Goal: Information Seeking & Learning: Find specific fact

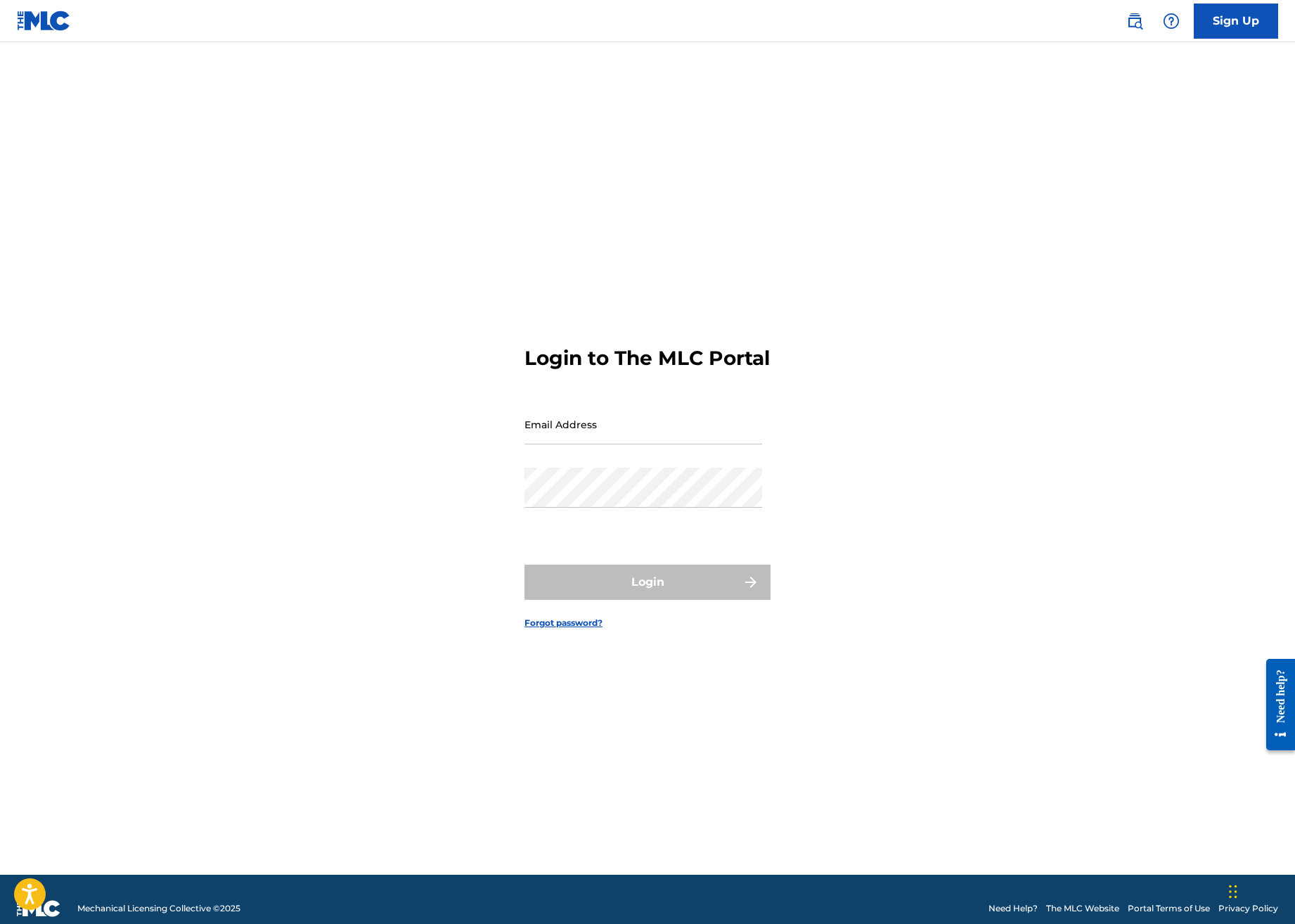
type input "[EMAIL_ADDRESS][PERSON_NAME][DOMAIN_NAME]"
click at [622, 580] on div "Login" at bounding box center [647, 582] width 246 height 35
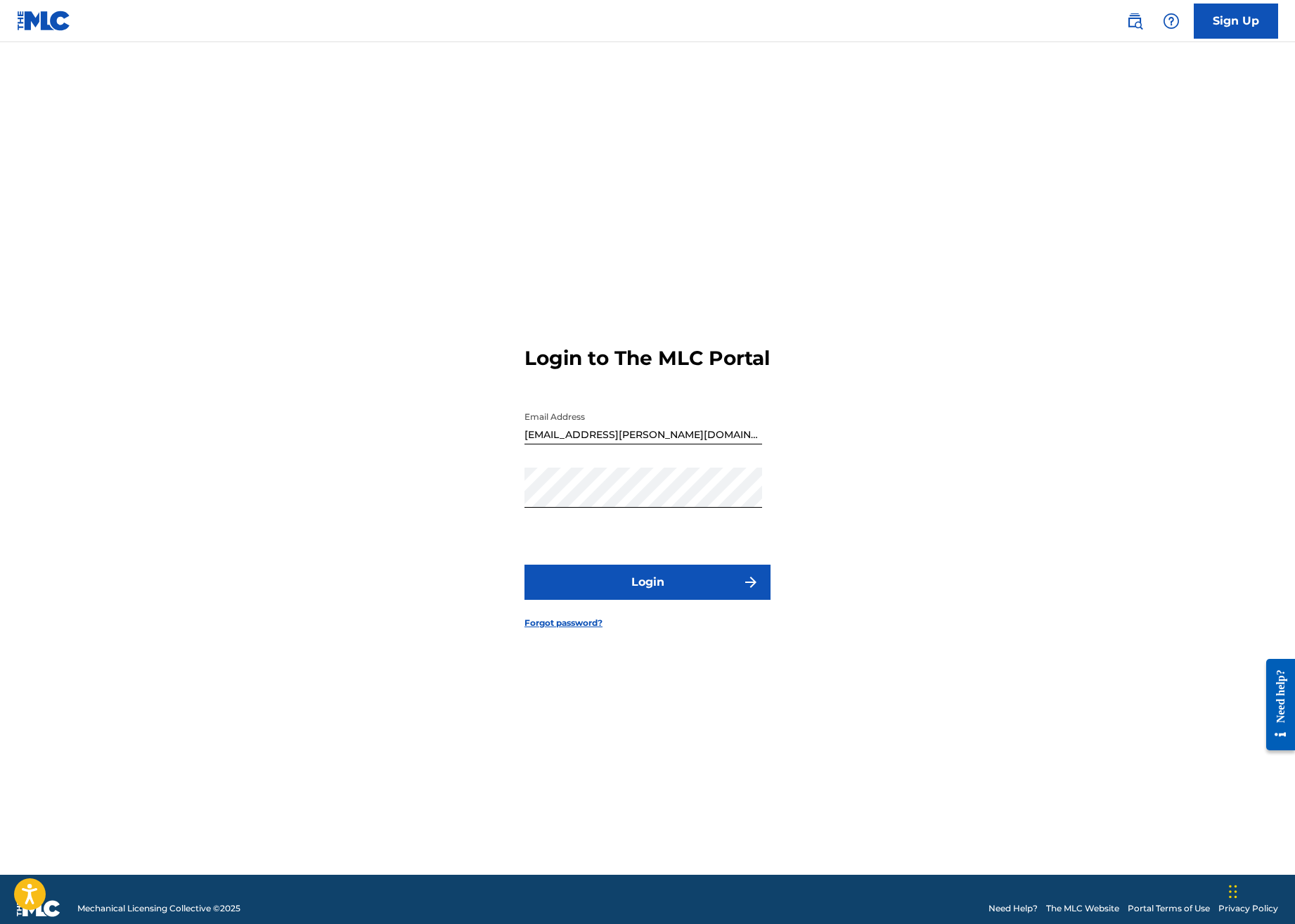
click at [626, 582] on button "Login" at bounding box center [647, 582] width 246 height 35
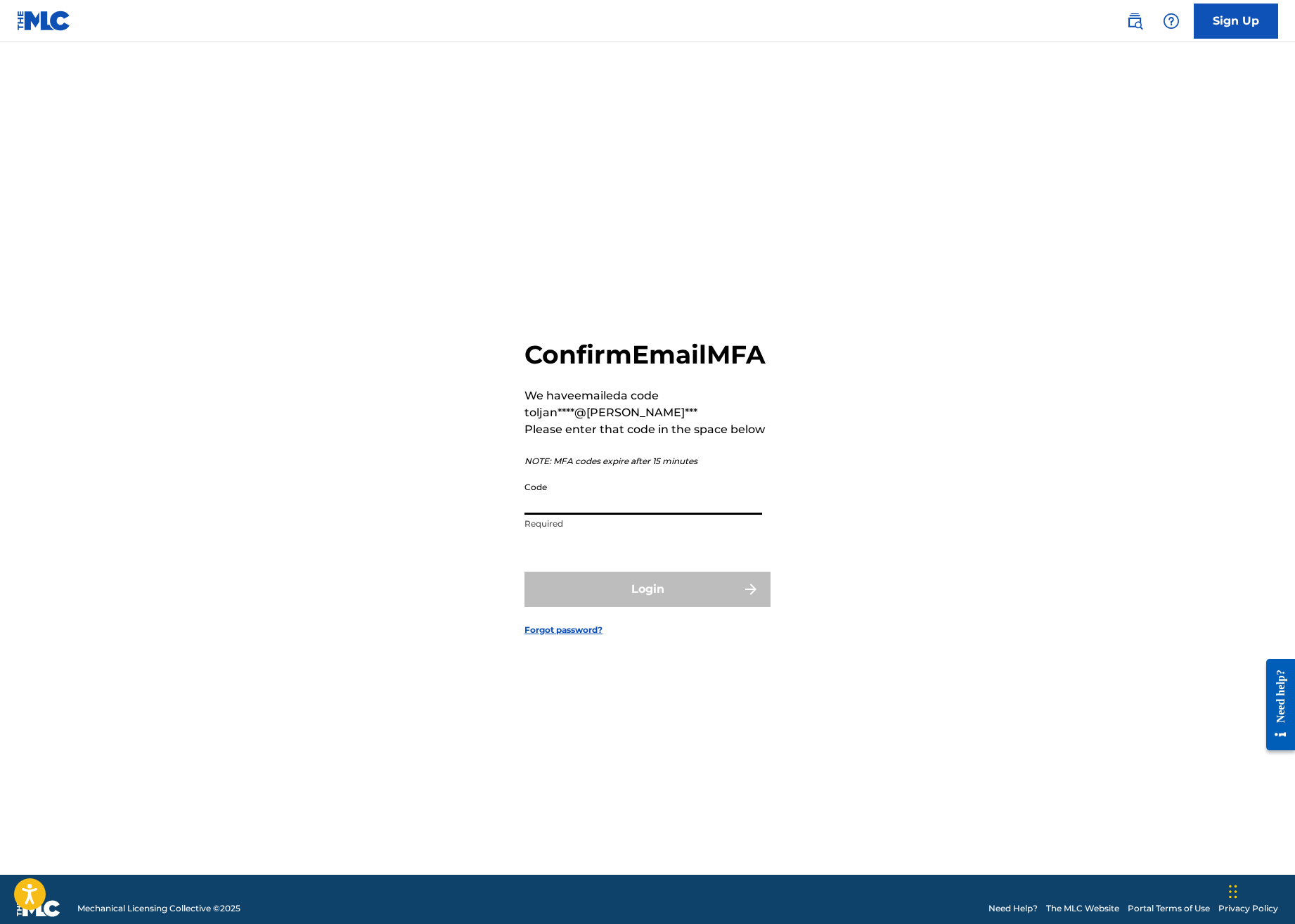
drag, startPoint x: 619, startPoint y: 498, endPoint x: 622, endPoint y: 504, distance: 6.7
click at [618, 498] on input "Code" at bounding box center [643, 495] width 238 height 40
paste input "375630"
type input "375630"
click at [621, 606] on button "Login" at bounding box center [647, 589] width 246 height 35
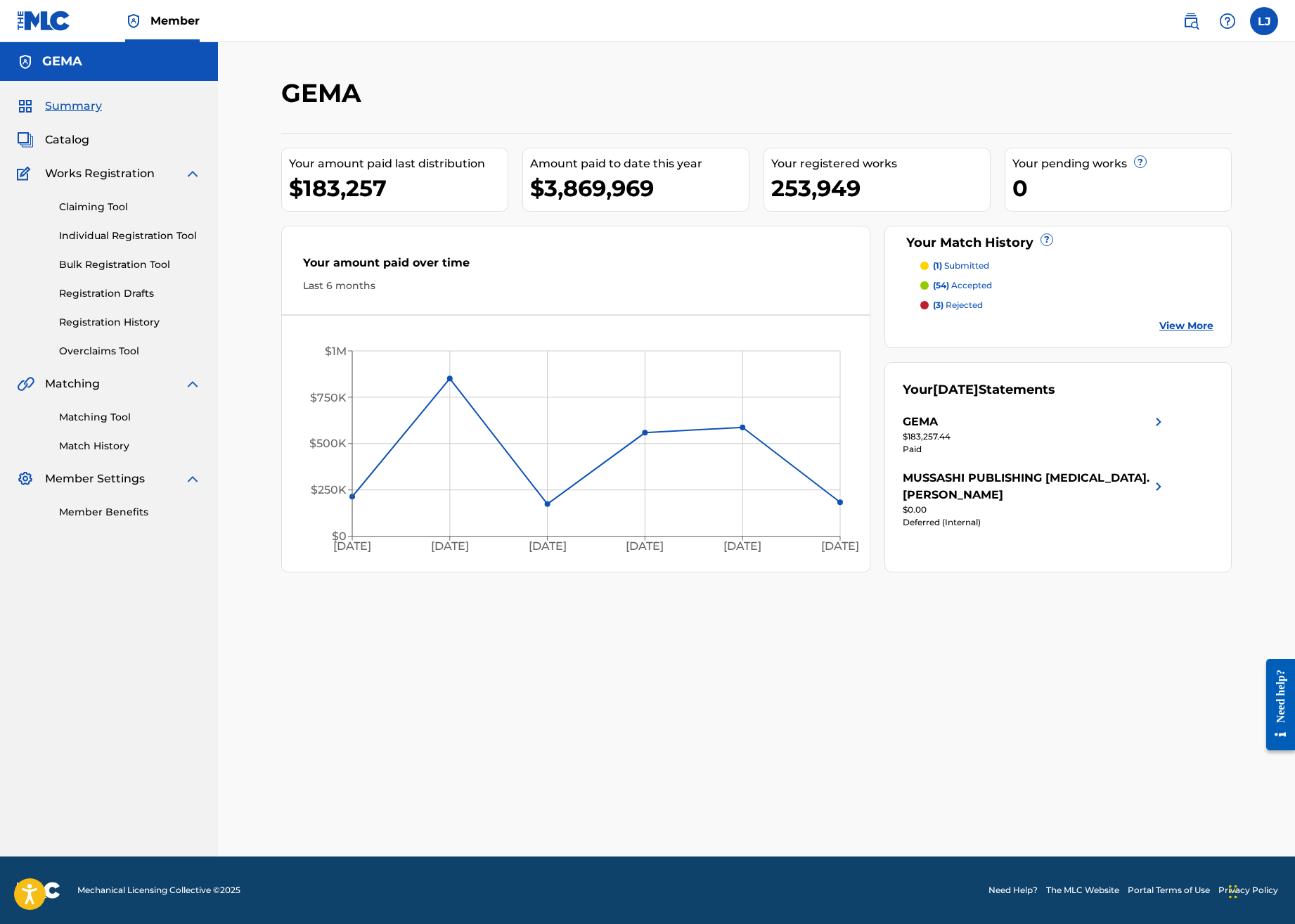
click at [64, 142] on span "Catalog" at bounding box center [67, 140] width 44 height 17
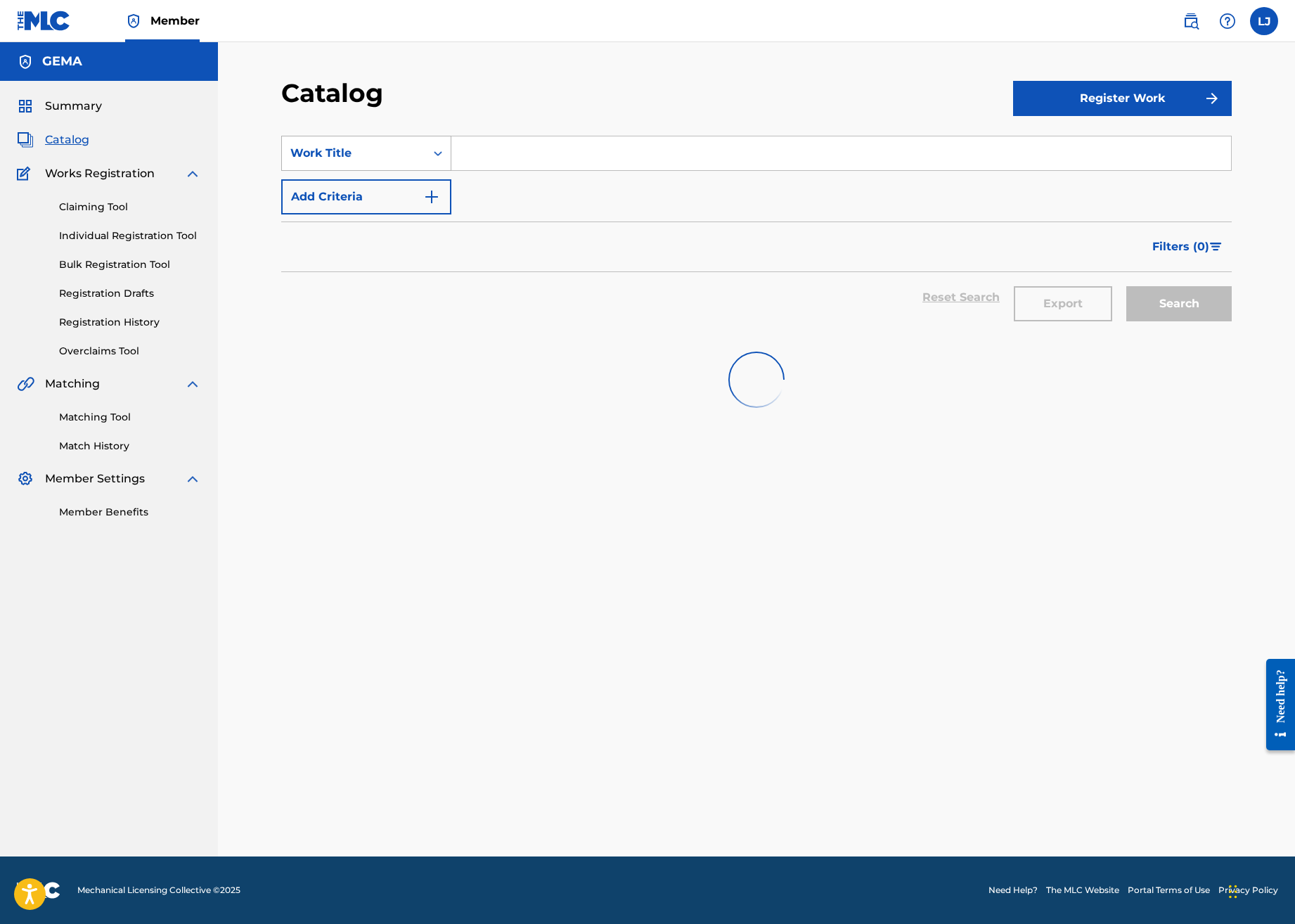
click at [432, 152] on icon "Search Form" at bounding box center [438, 153] width 14 height 14
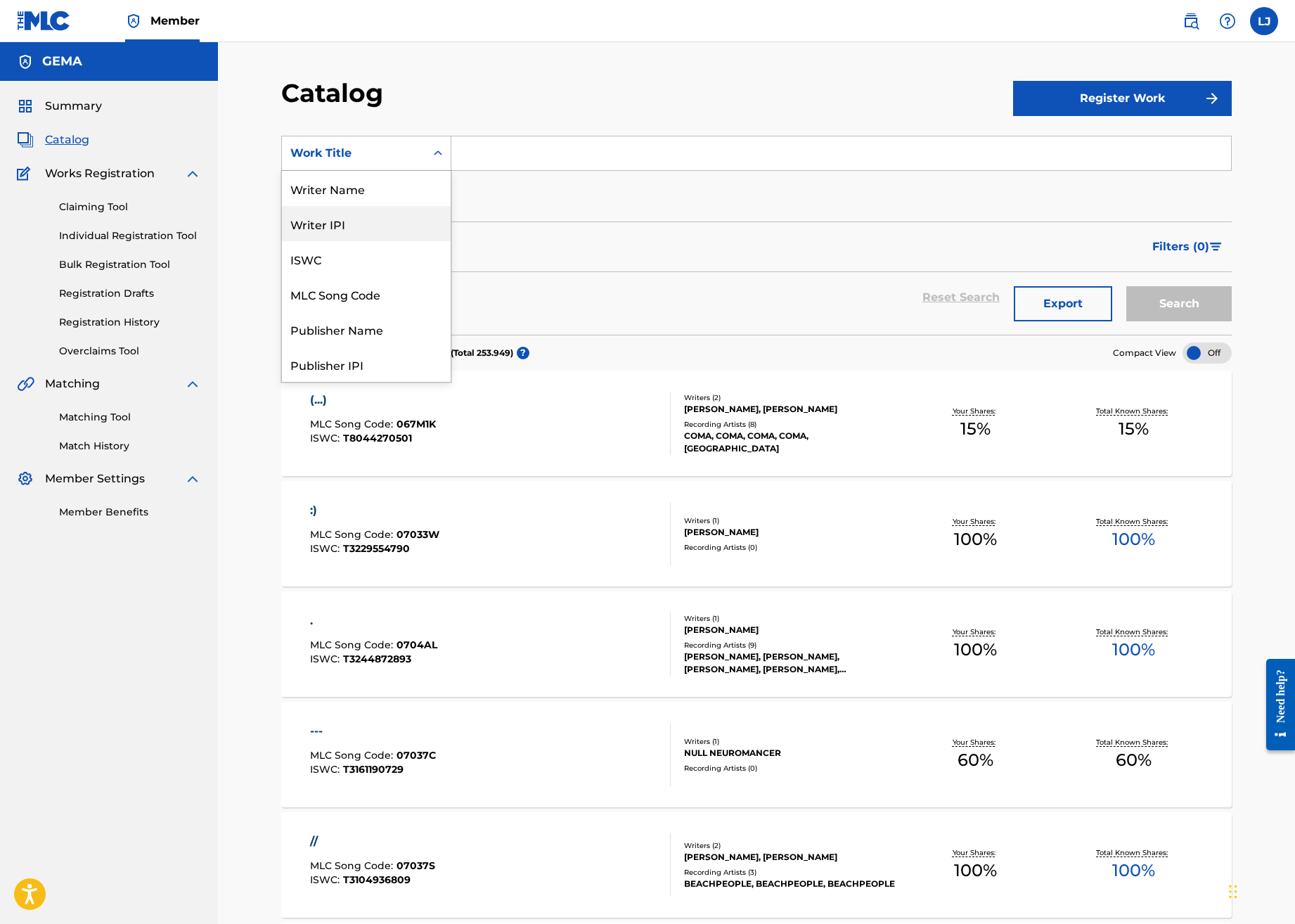
click at [367, 222] on div "Writer IPI" at bounding box center [367, 223] width 169 height 35
click at [555, 150] on input "Search Form" at bounding box center [841, 153] width 780 height 34
paste input "735302368"
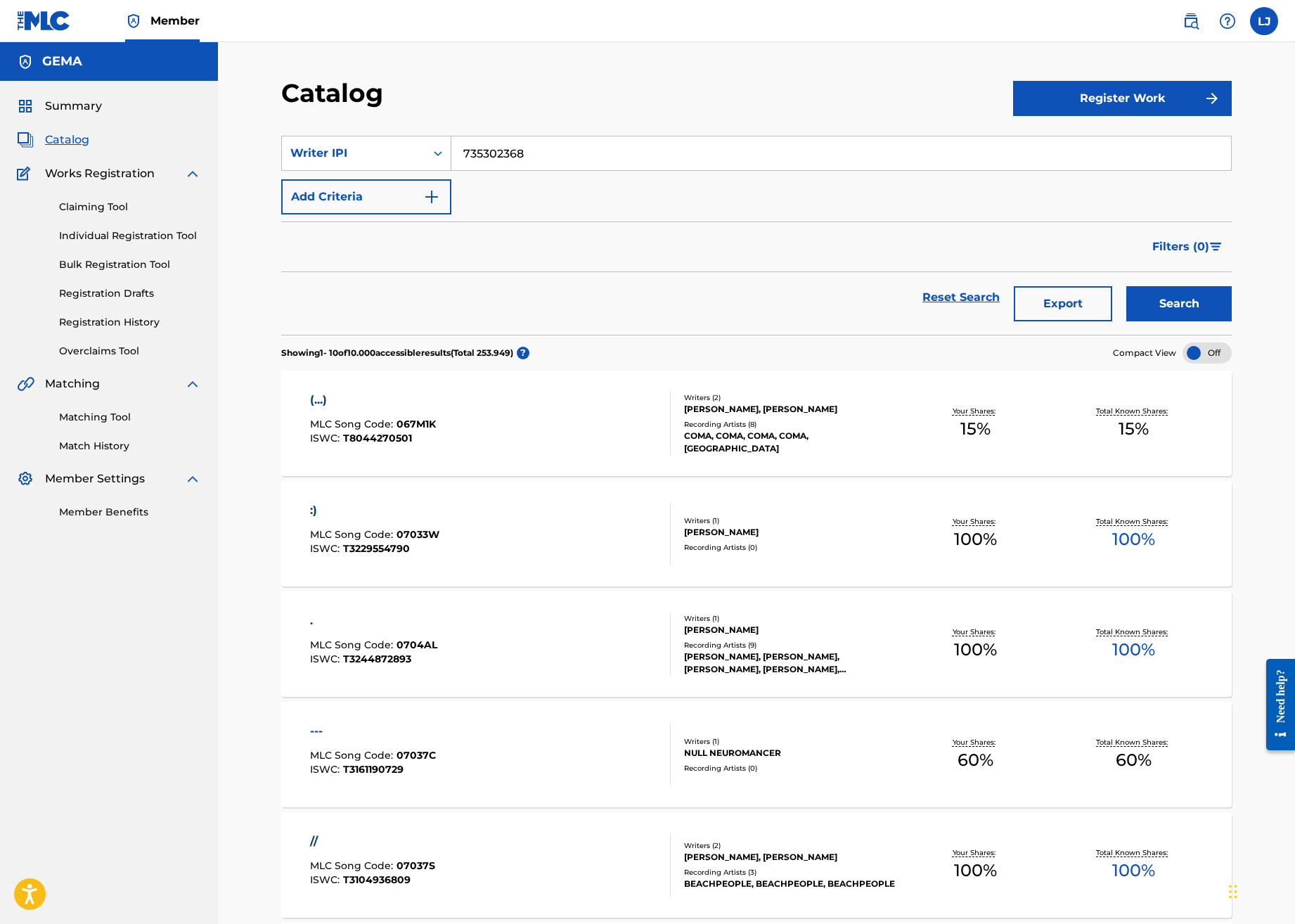
type input "735302368"
click at [1167, 308] on button "Search" at bounding box center [1179, 304] width 105 height 35
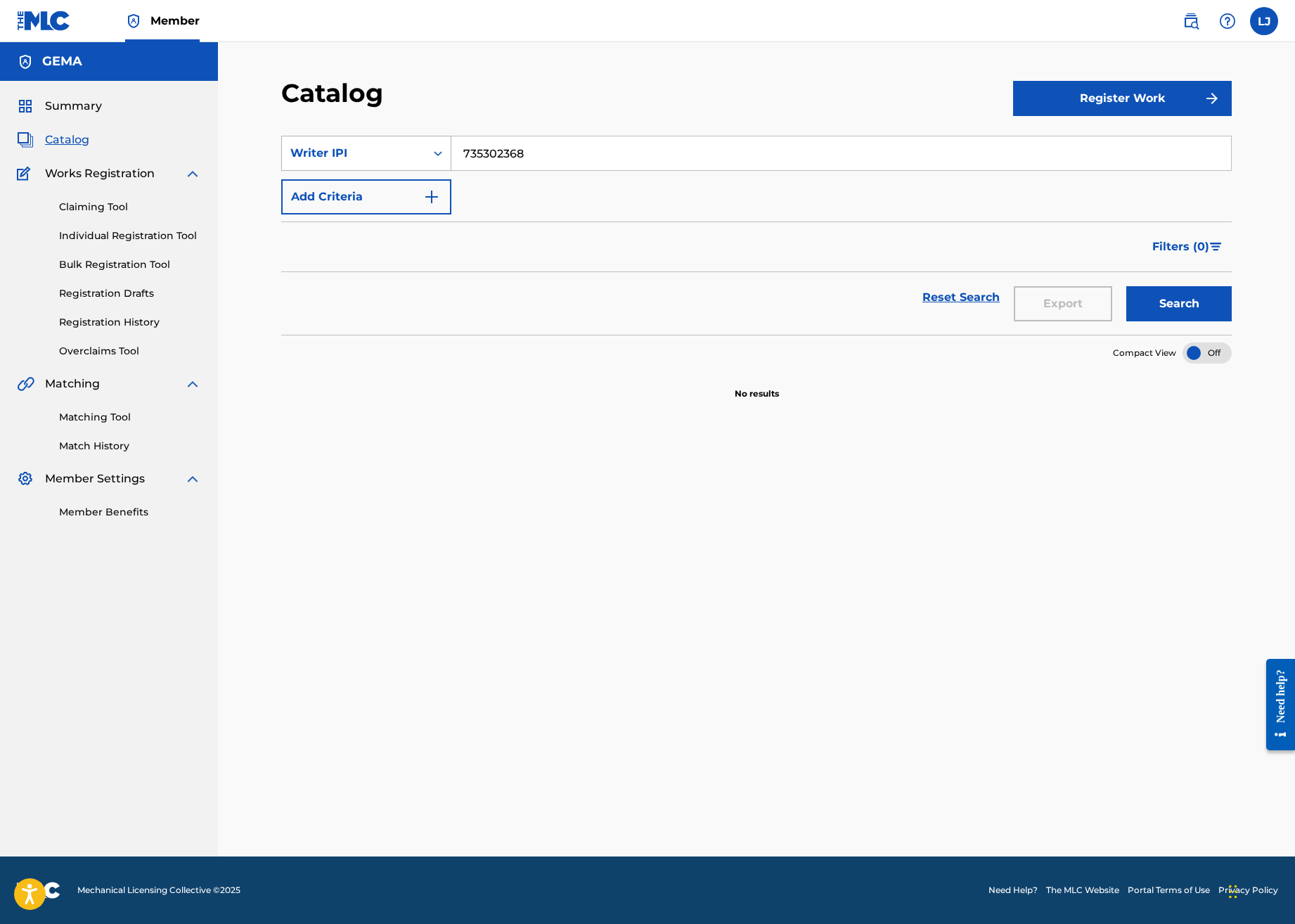
click at [420, 155] on div "Writer IPI" at bounding box center [354, 153] width 144 height 27
click at [365, 187] on div "Work Title" at bounding box center [367, 188] width 169 height 35
click at [528, 162] on input "Search Form" at bounding box center [841, 153] width 780 height 34
type input "unter den Linden"
click at [1186, 302] on button "Search" at bounding box center [1179, 304] width 105 height 35
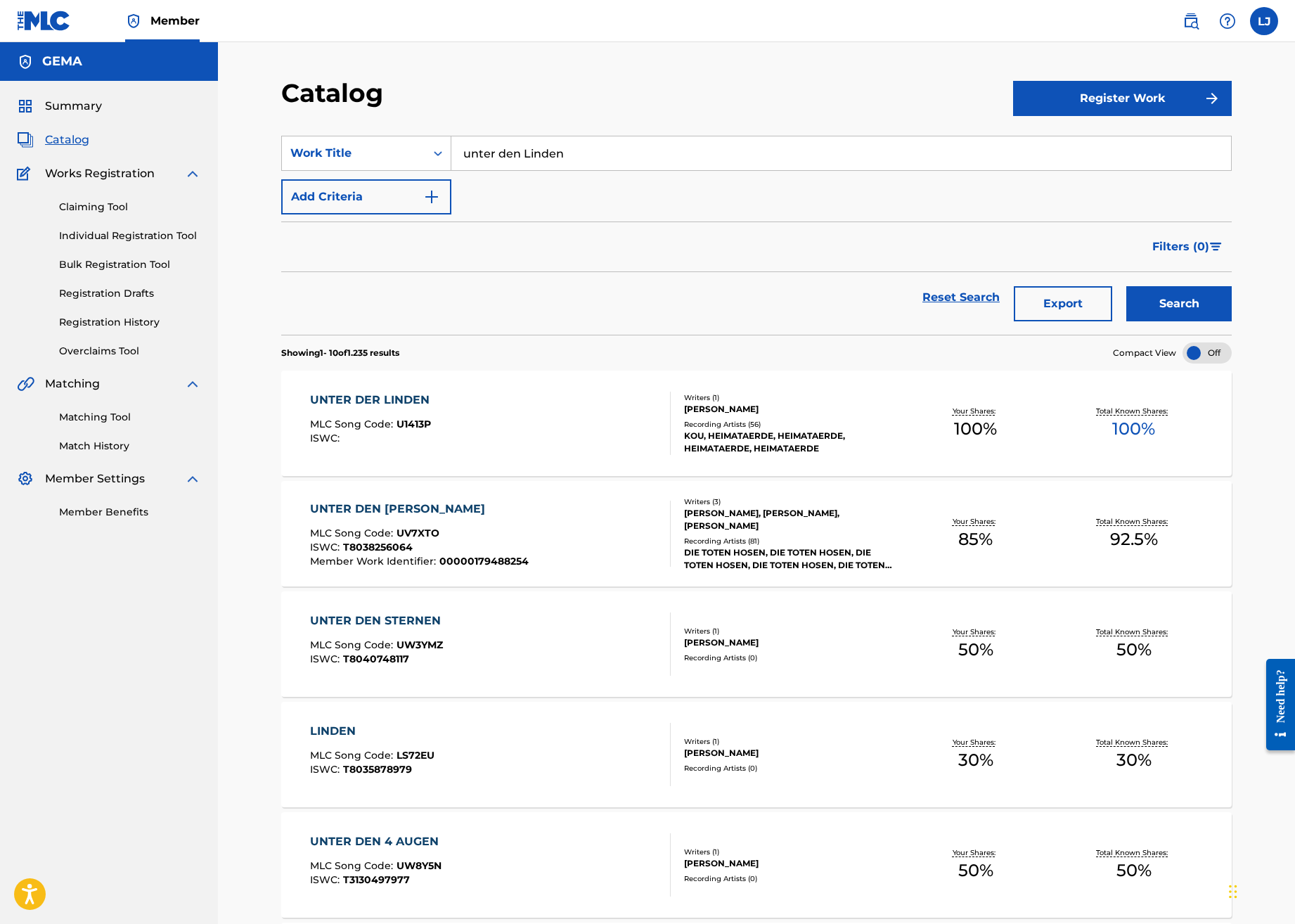
click at [393, 391] on div "UNTER DER LINDEN MLC Song Code : U1413P ISWC : Writers ( 1 ) [PERSON_NAME] Reco…" at bounding box center [757, 423] width 951 height 105
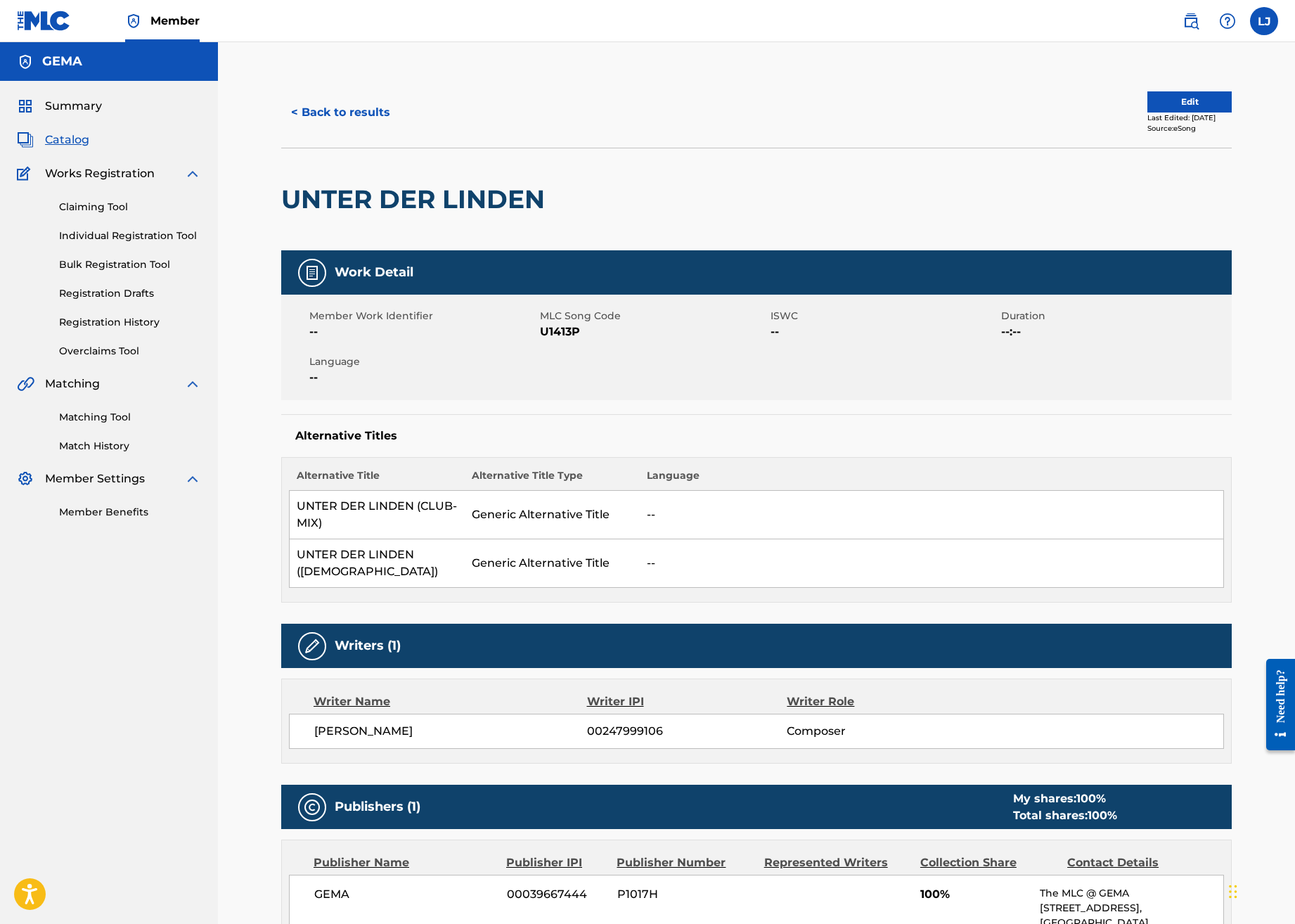
click at [351, 110] on button "< Back to results" at bounding box center [341, 112] width 118 height 35
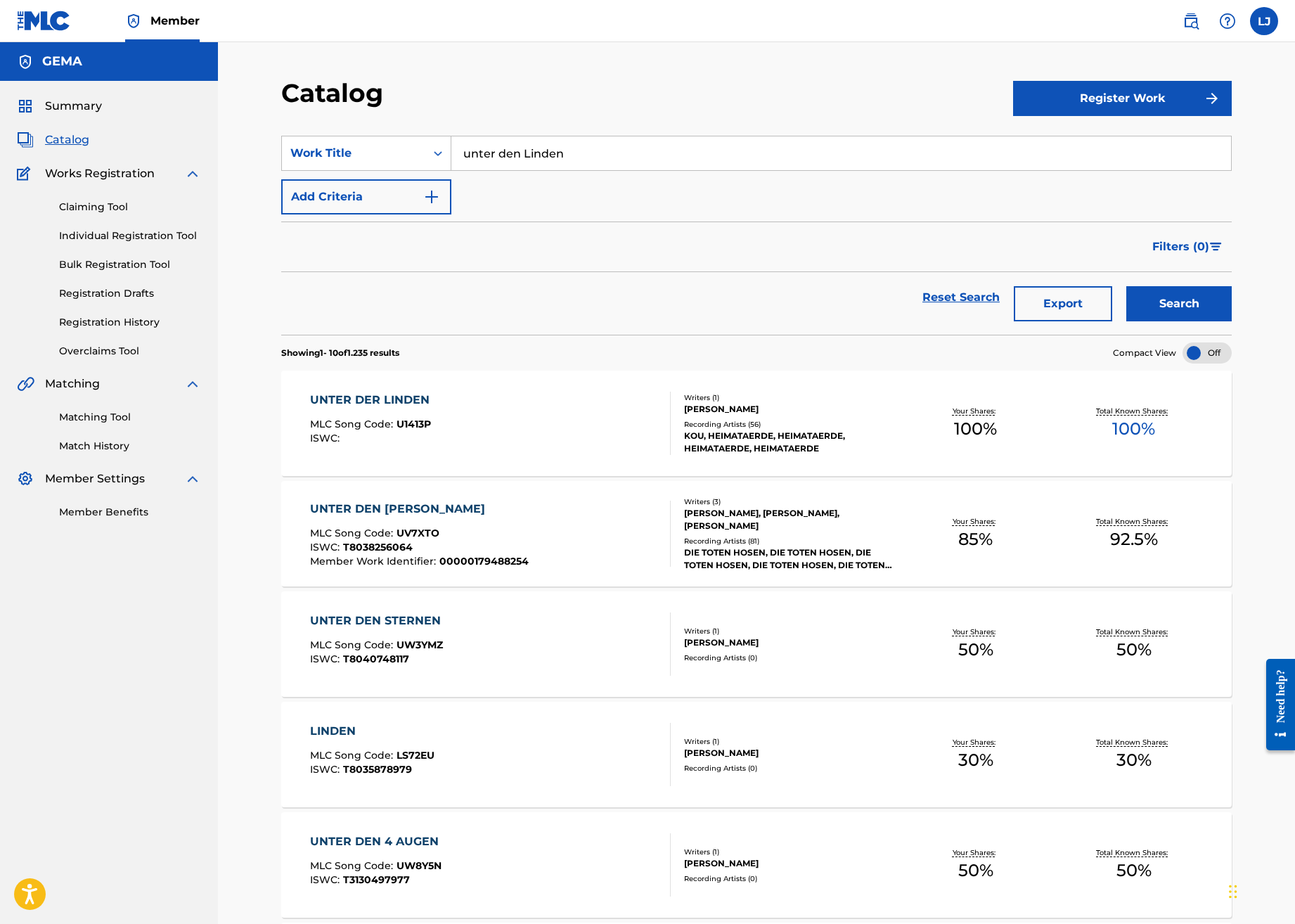
click at [431, 197] on img "Search Form" at bounding box center [432, 197] width 17 height 17
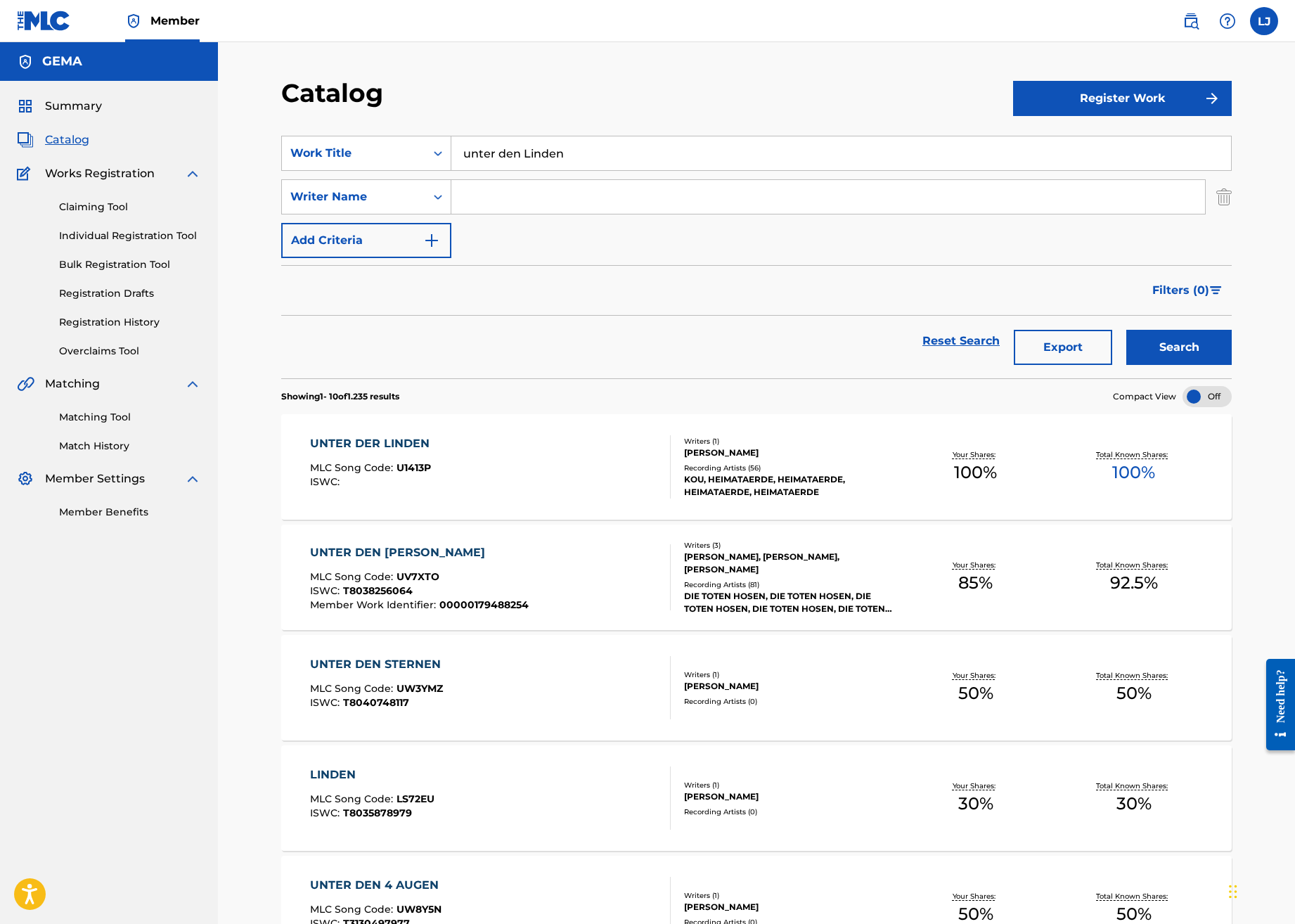
click at [519, 195] on input "Search Form" at bounding box center [829, 197] width 754 height 34
type input "cipa"
drag, startPoint x: 598, startPoint y: 154, endPoint x: 449, endPoint y: 152, distance: 149.0
click at [449, 152] on div "SearchWithCriteria80207126-8bbe-4617-8af3-1e7436d2ff60 Work Title unter den Lin…" at bounding box center [757, 153] width 951 height 35
type input "city"
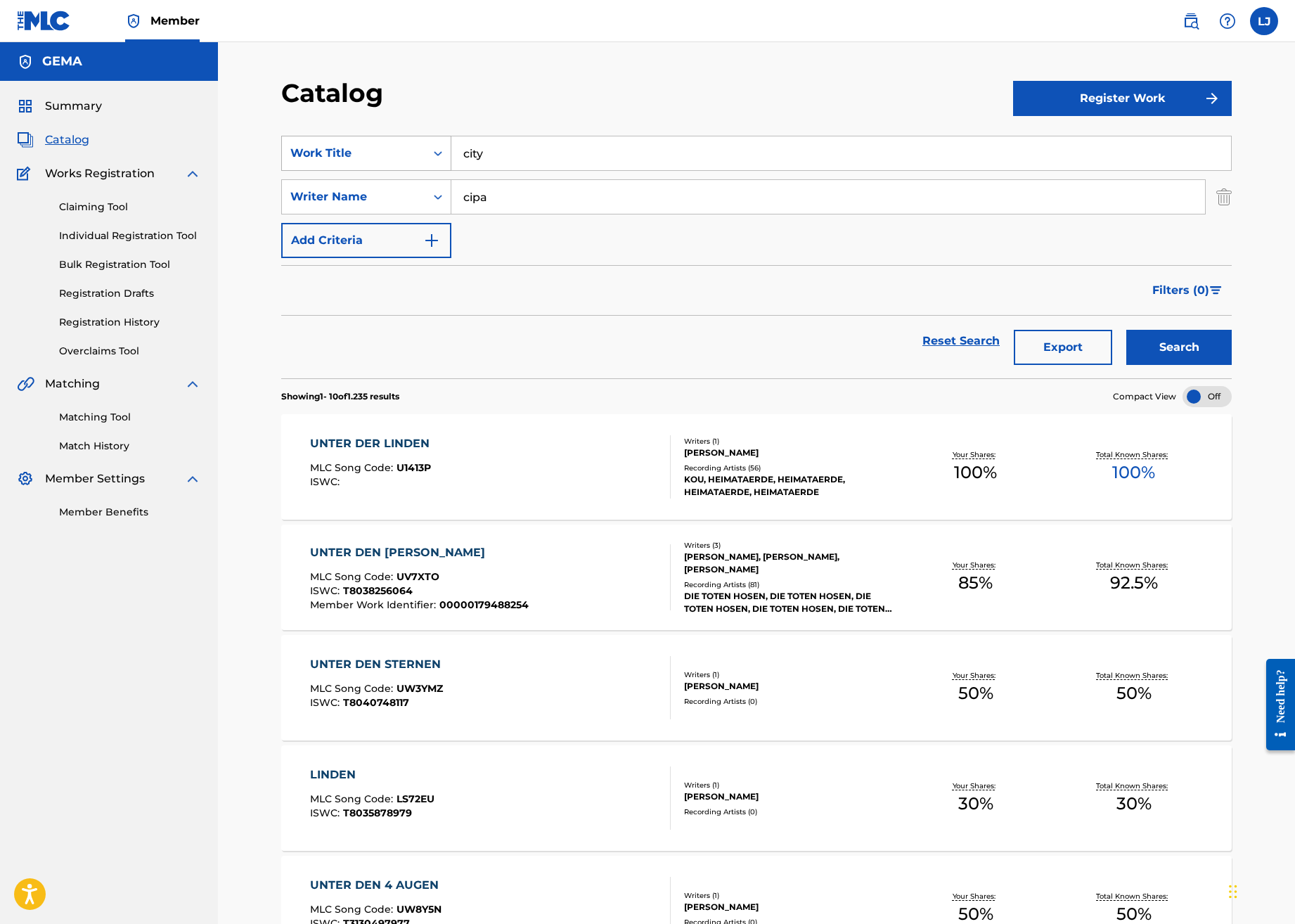
click at [1126, 329] on button "Search" at bounding box center [1179, 346] width 105 height 35
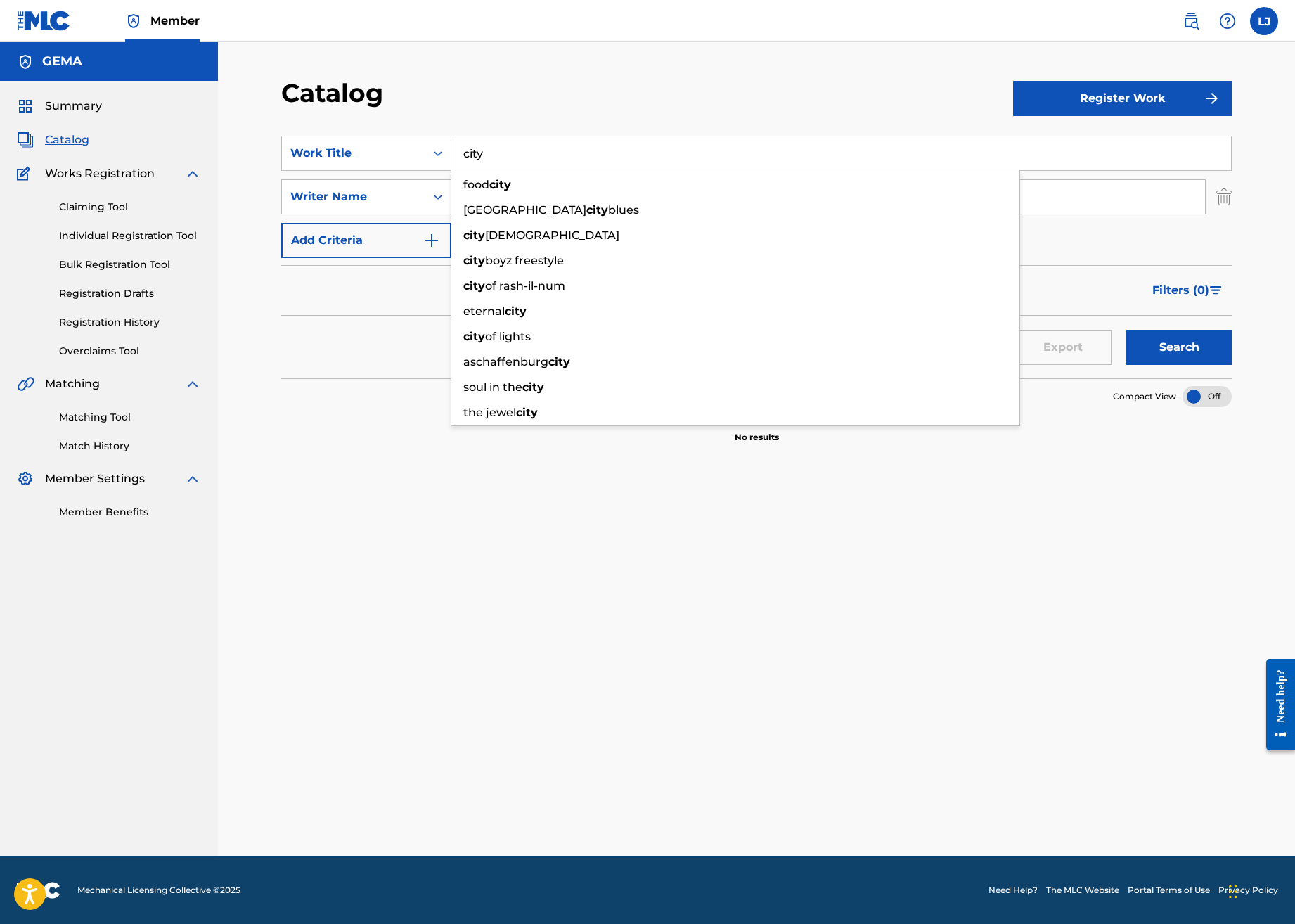
click at [737, 666] on div "SearchWithCriteria80207126-8bbe-4617-8af3-1e7436d2ff60 Work Title city food cit…" at bounding box center [757, 508] width 951 height 779
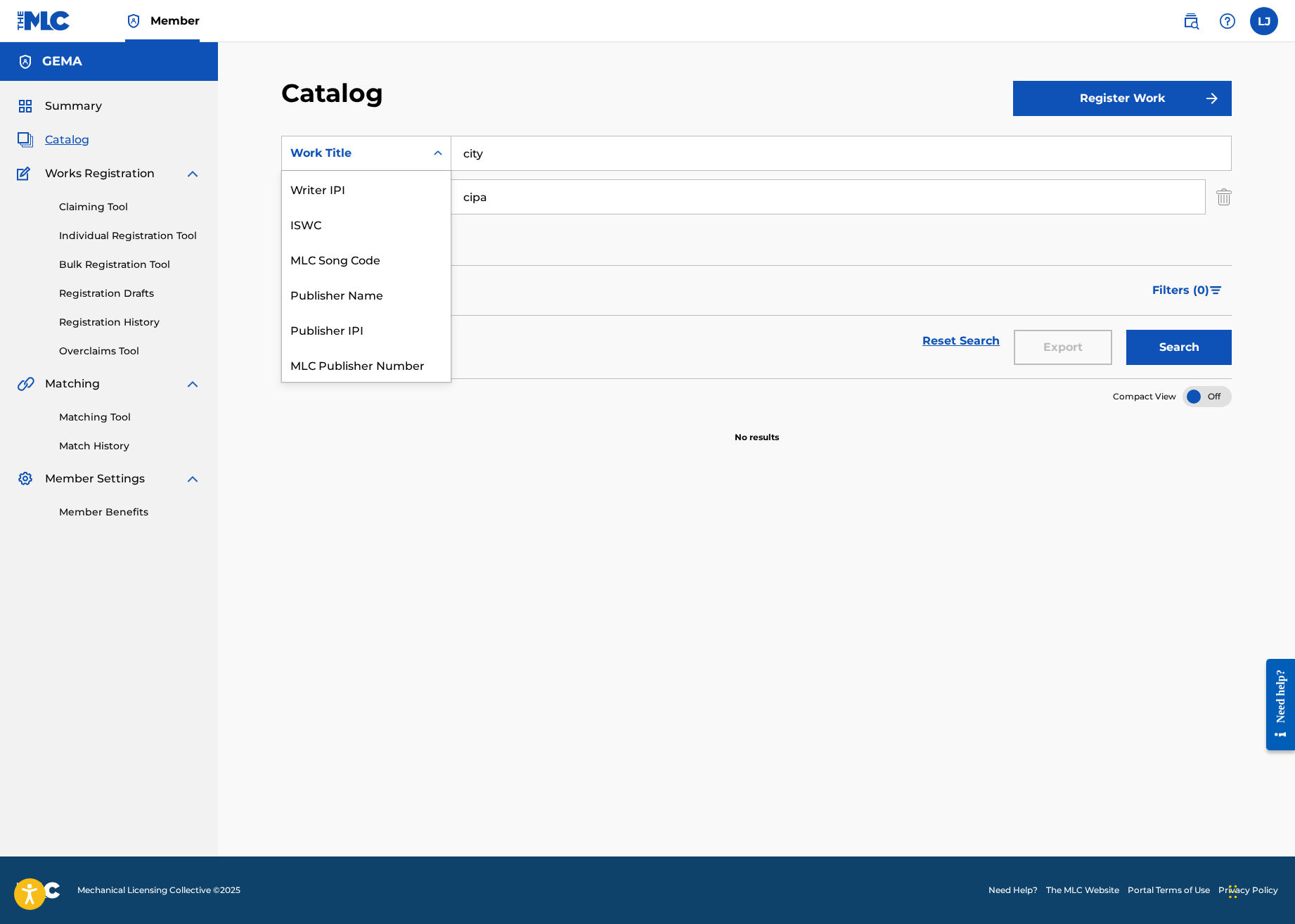
click at [435, 154] on icon "Search Form" at bounding box center [438, 153] width 8 height 5
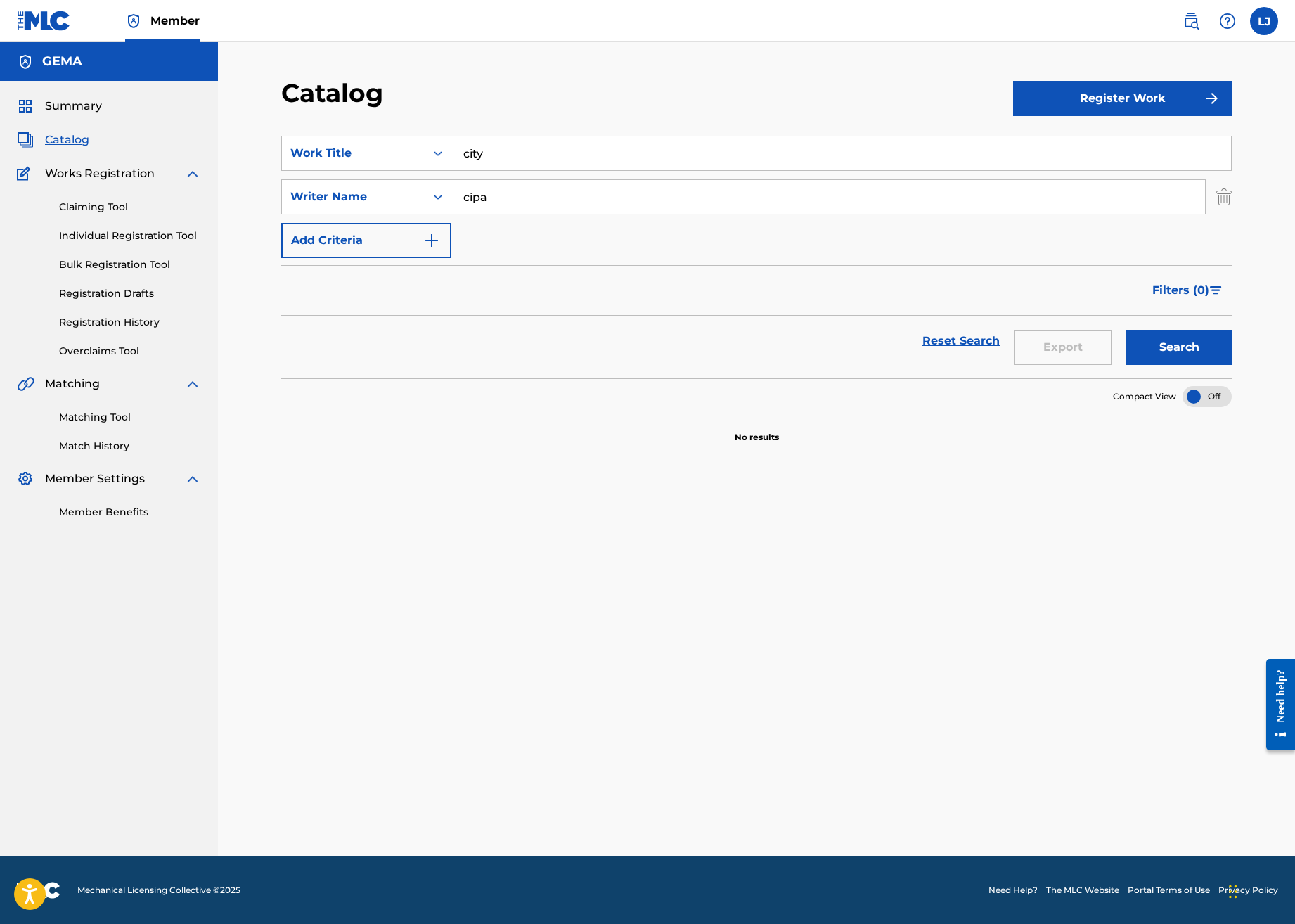
click at [546, 536] on div "SearchWithCriteria80207126-8bbe-4617-8af3-1e7436d2ff60 Work Title city SearchWi…" at bounding box center [757, 508] width 951 height 779
click at [496, 161] on input "city" at bounding box center [841, 153] width 780 height 34
drag, startPoint x: 492, startPoint y: 192, endPoint x: 422, endPoint y: 192, distance: 70.0
click at [422, 192] on div "SearchWithCriteriaae8658a1-072f-4ffb-966e-334ee9073da5 Writer Name cipa" at bounding box center [757, 196] width 951 height 35
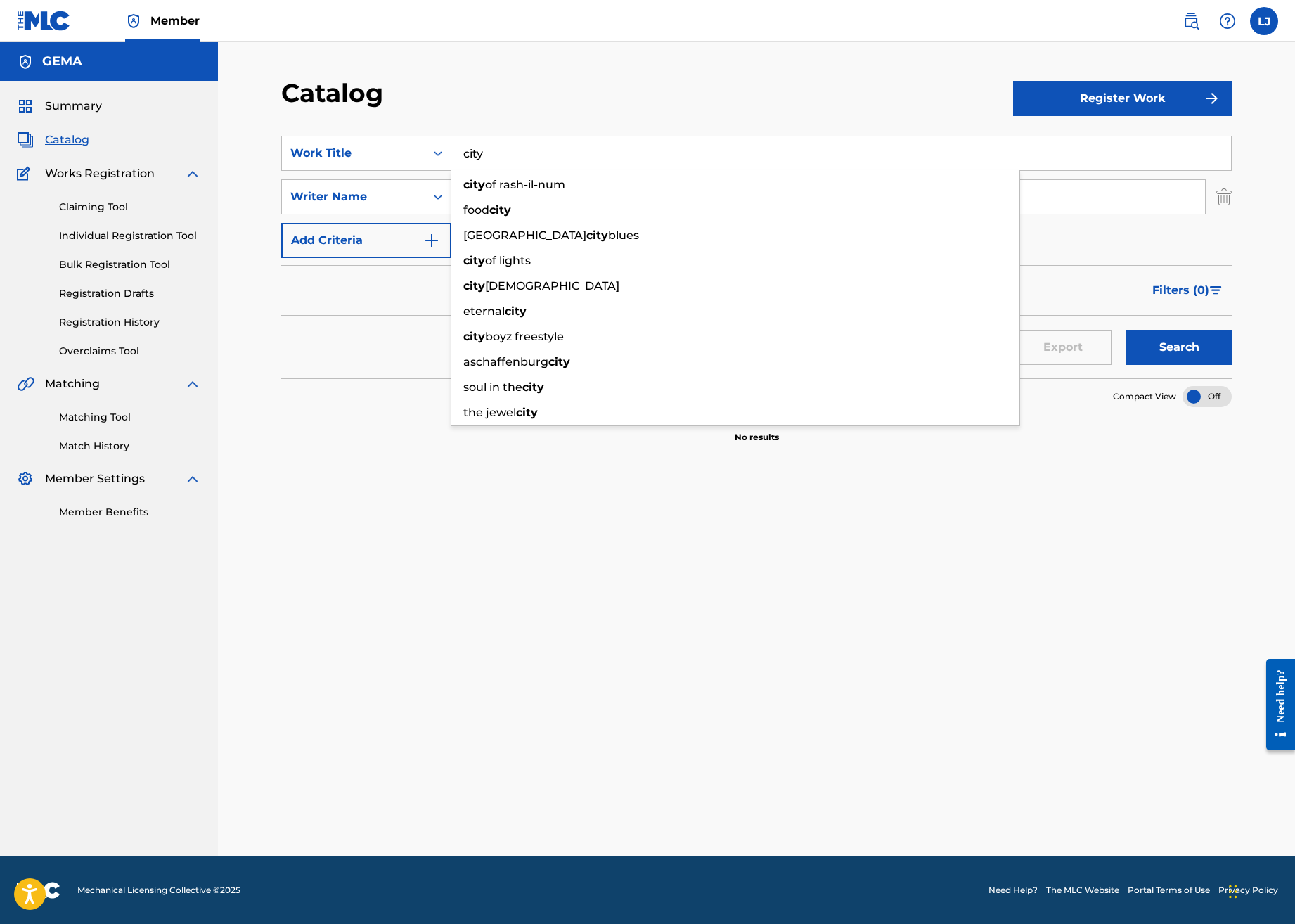
drag, startPoint x: 506, startPoint y: 155, endPoint x: 461, endPoint y: 153, distance: 45.0
click at [461, 153] on input "city" at bounding box center [841, 153] width 780 height 34
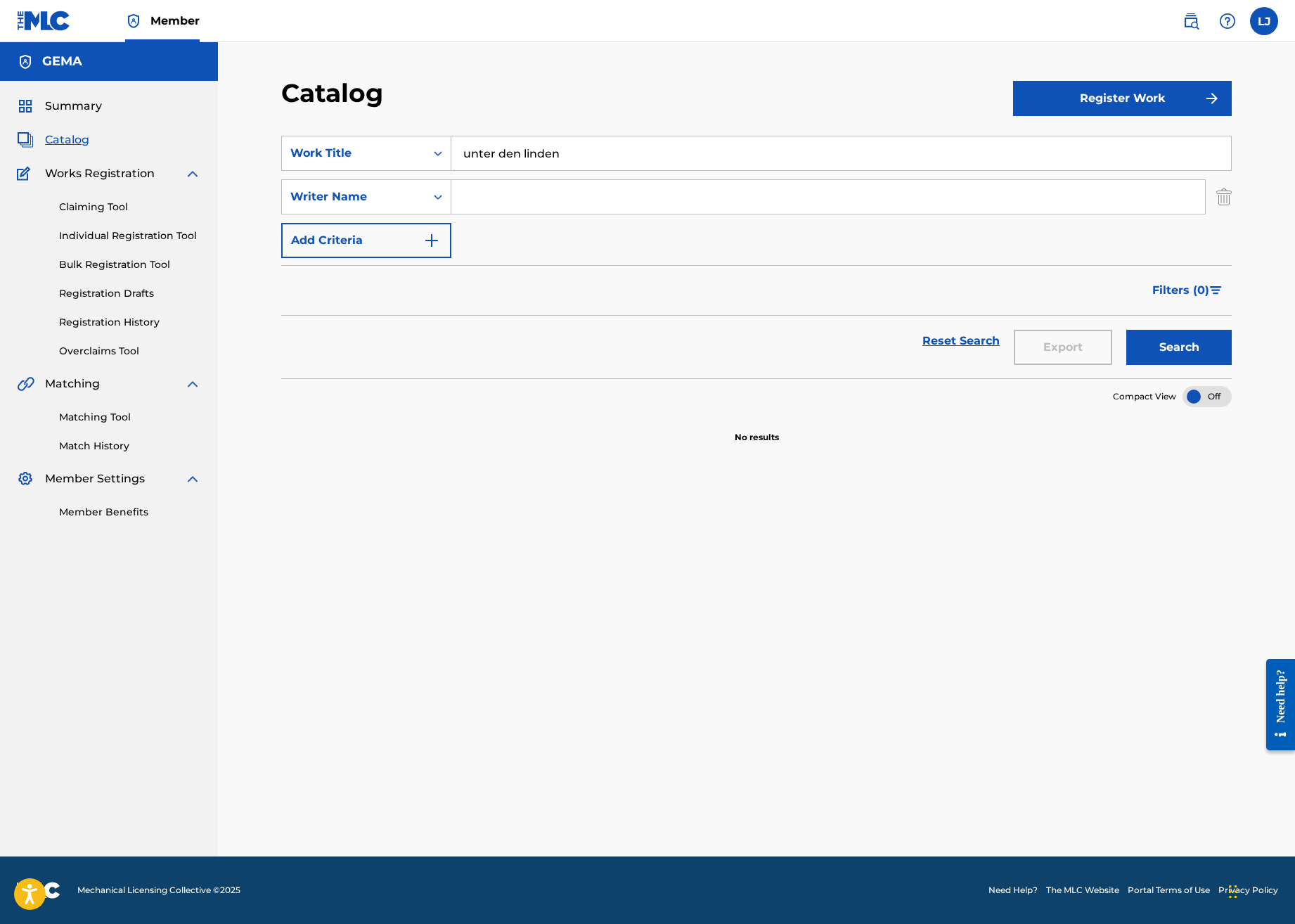
type input "unter den linden"
click at [1126, 329] on button "Search" at bounding box center [1179, 346] width 105 height 35
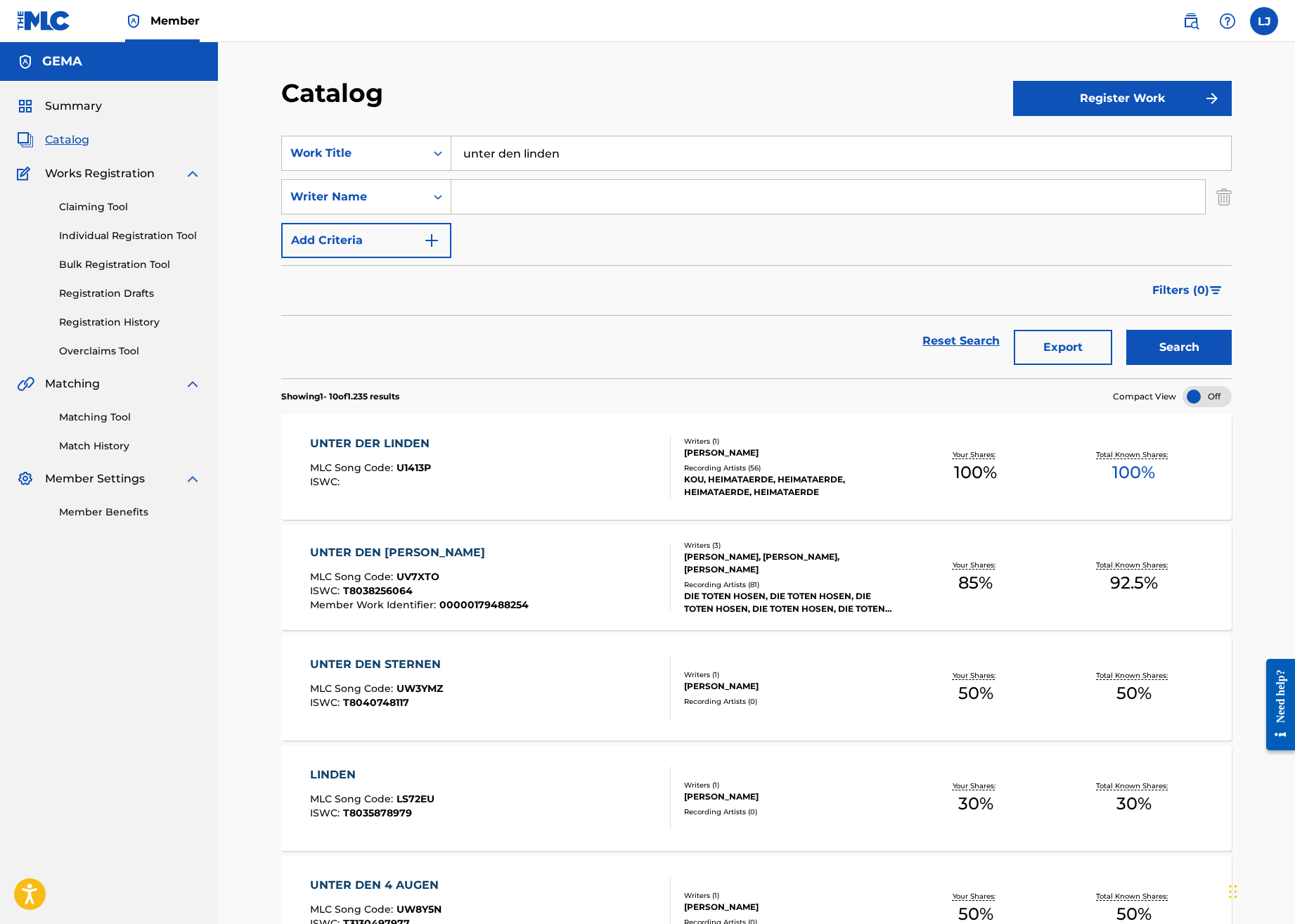
click at [393, 440] on div "UNTER DER LINDEN" at bounding box center [373, 443] width 127 height 17
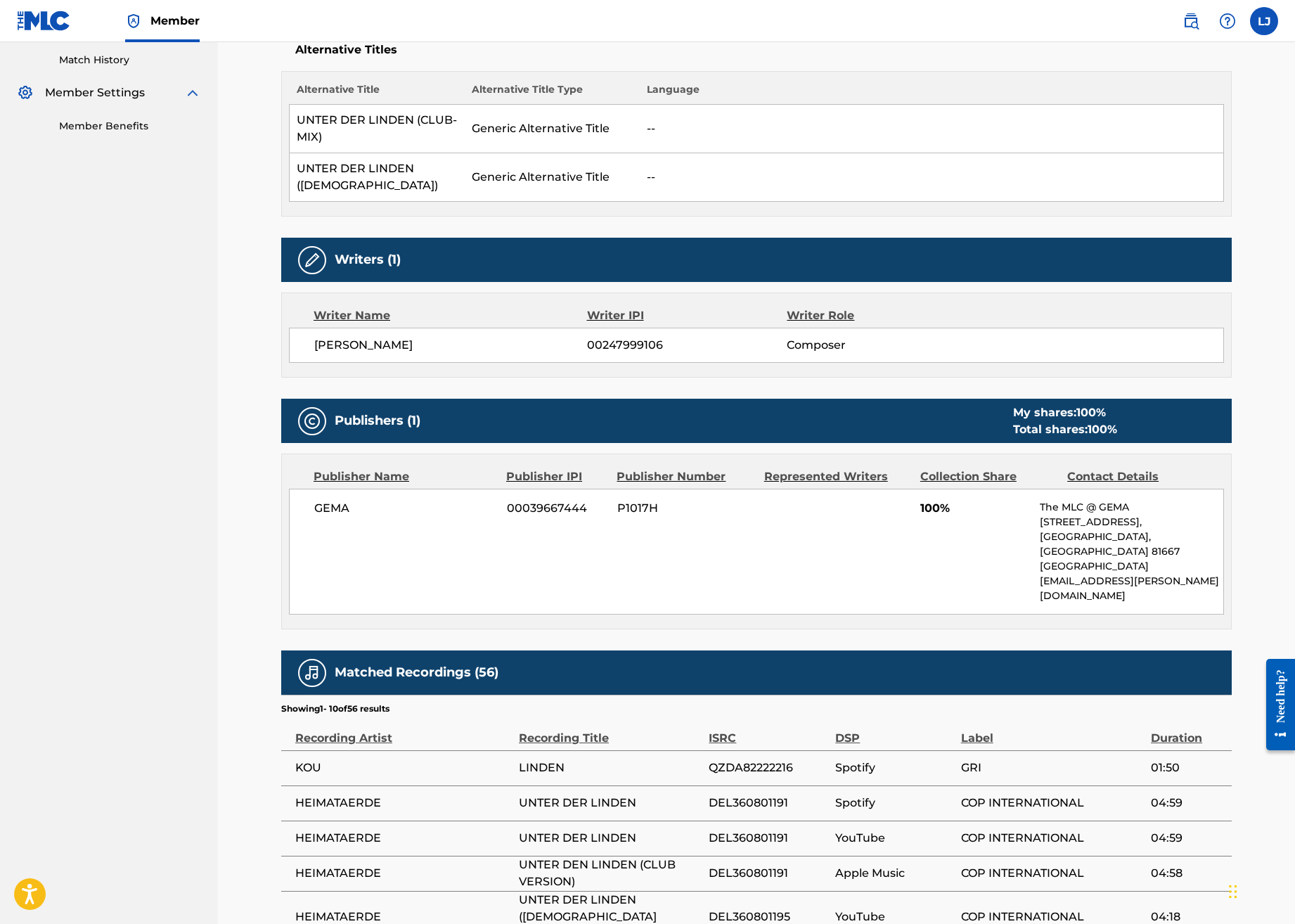
scroll to position [422, 0]
